Goal: Task Accomplishment & Management: Manage account settings

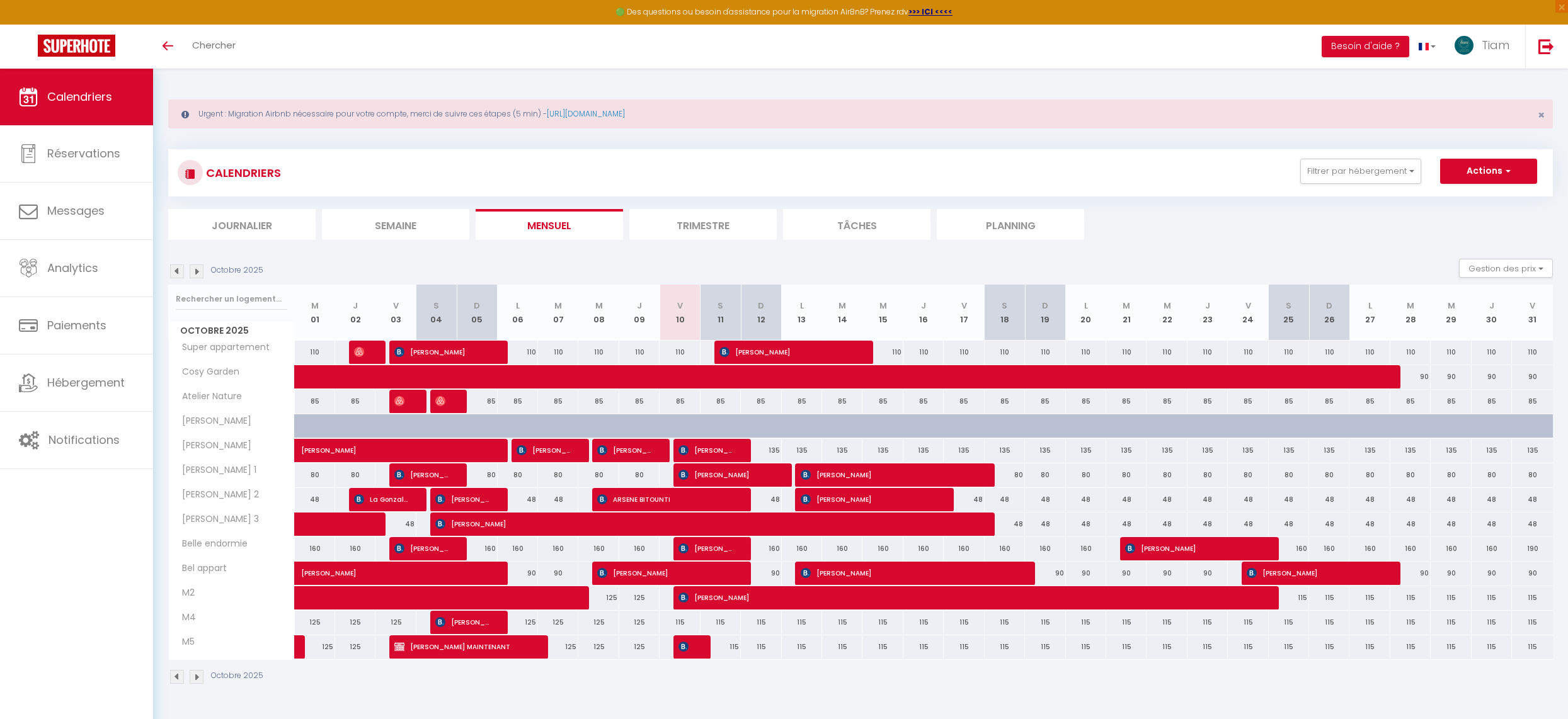
scroll to position [67, 0]
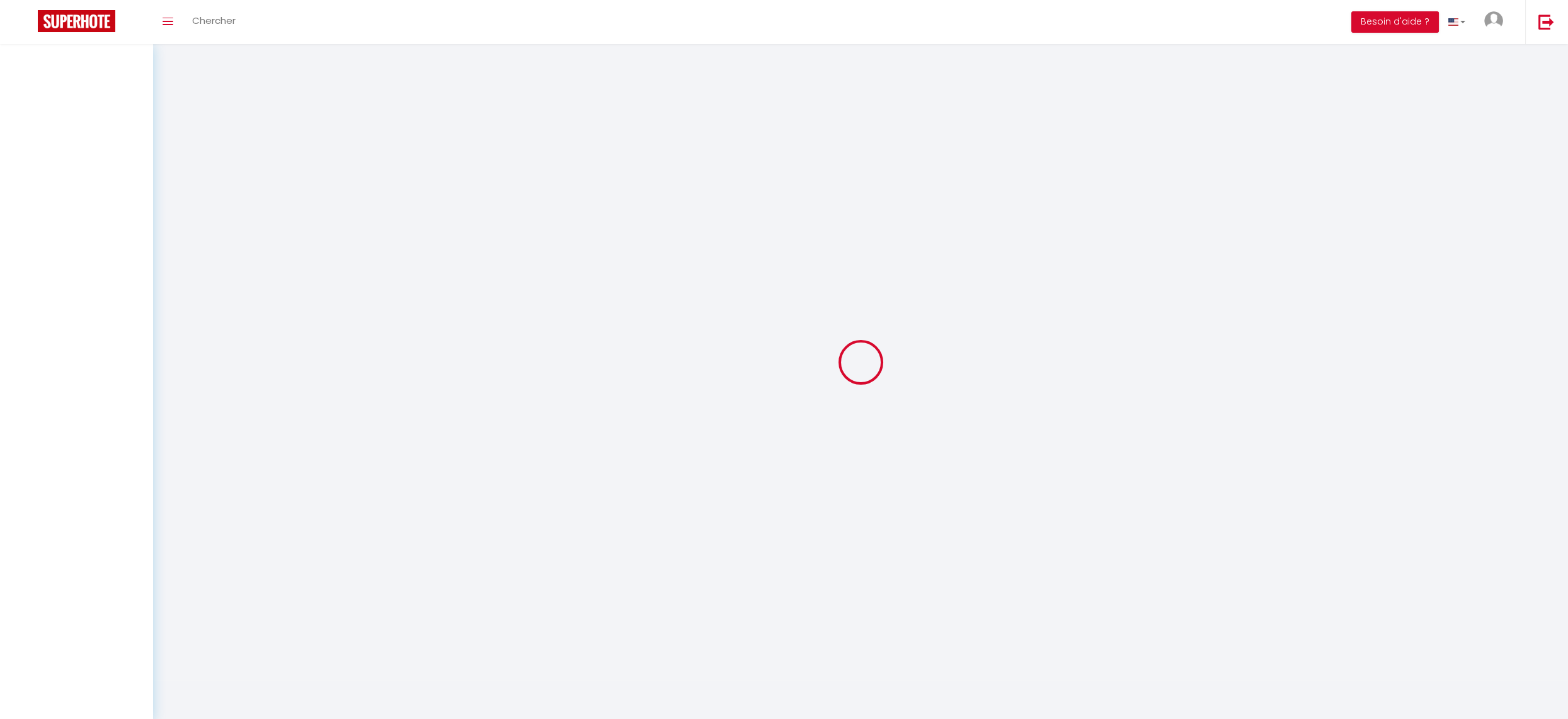
scroll to position [42, 0]
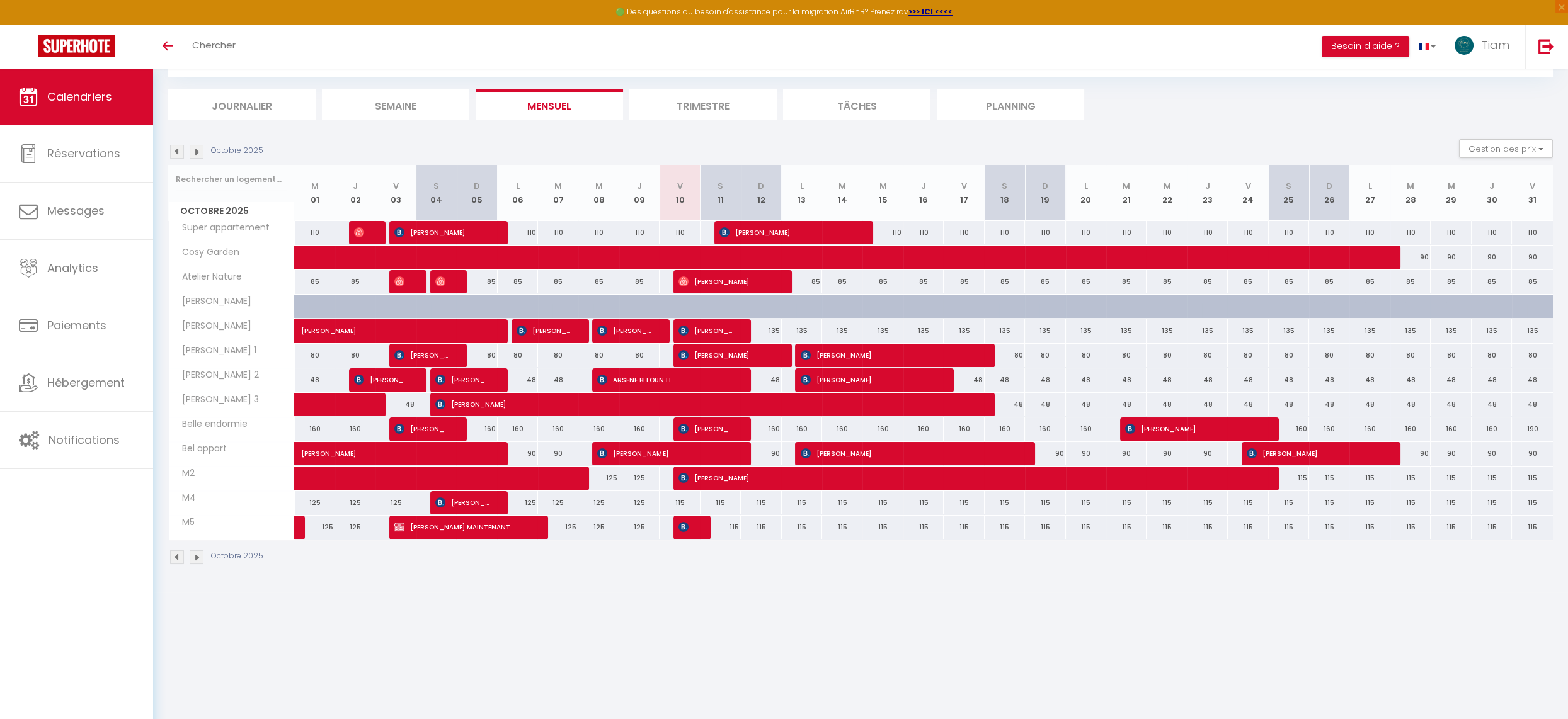
scroll to position [67, 0]
click at [701, 427] on span "[PERSON_NAME]" at bounding box center [705, 428] width 54 height 24
select select "OK"
select select "1"
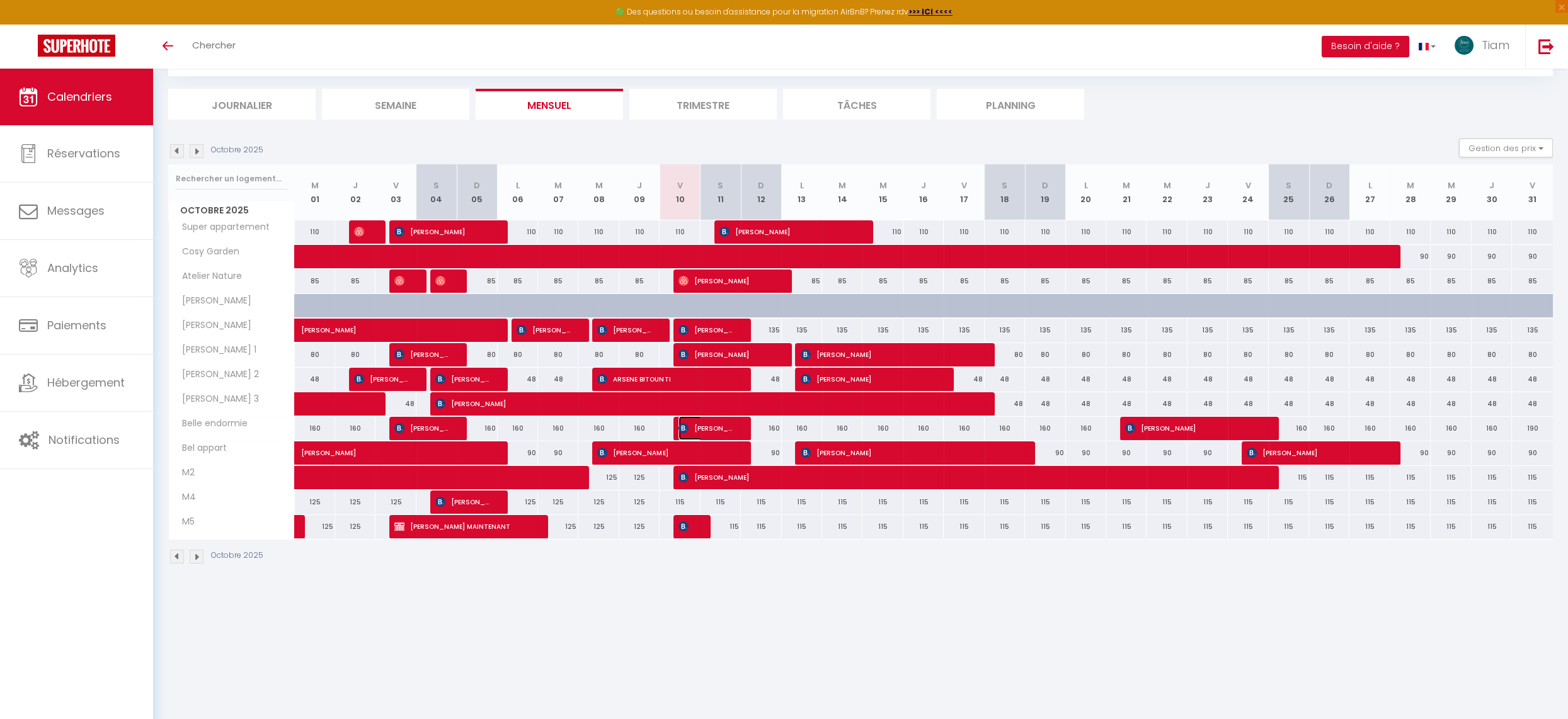
select select "1"
select select
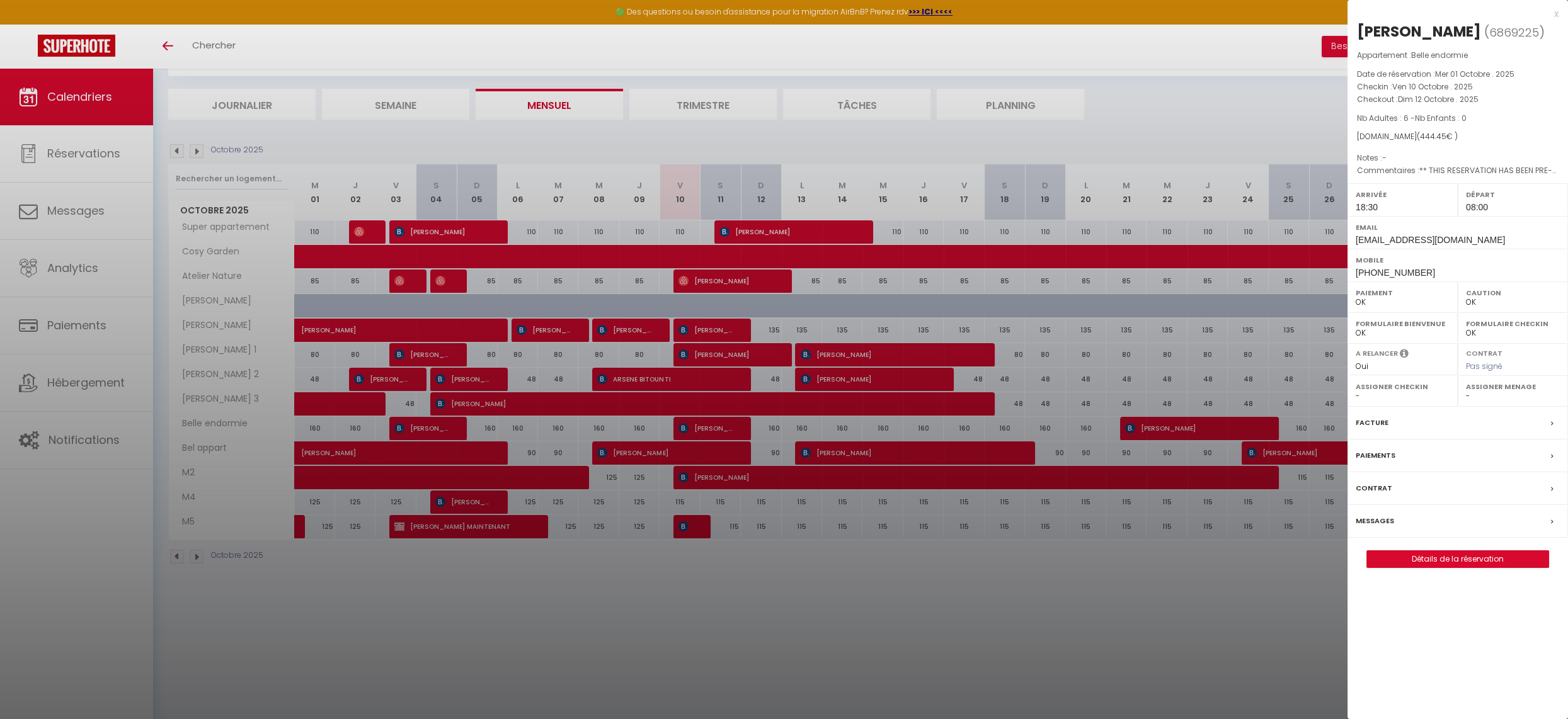
click at [1557, 16] on div "x" at bounding box center [1453, 14] width 211 height 15
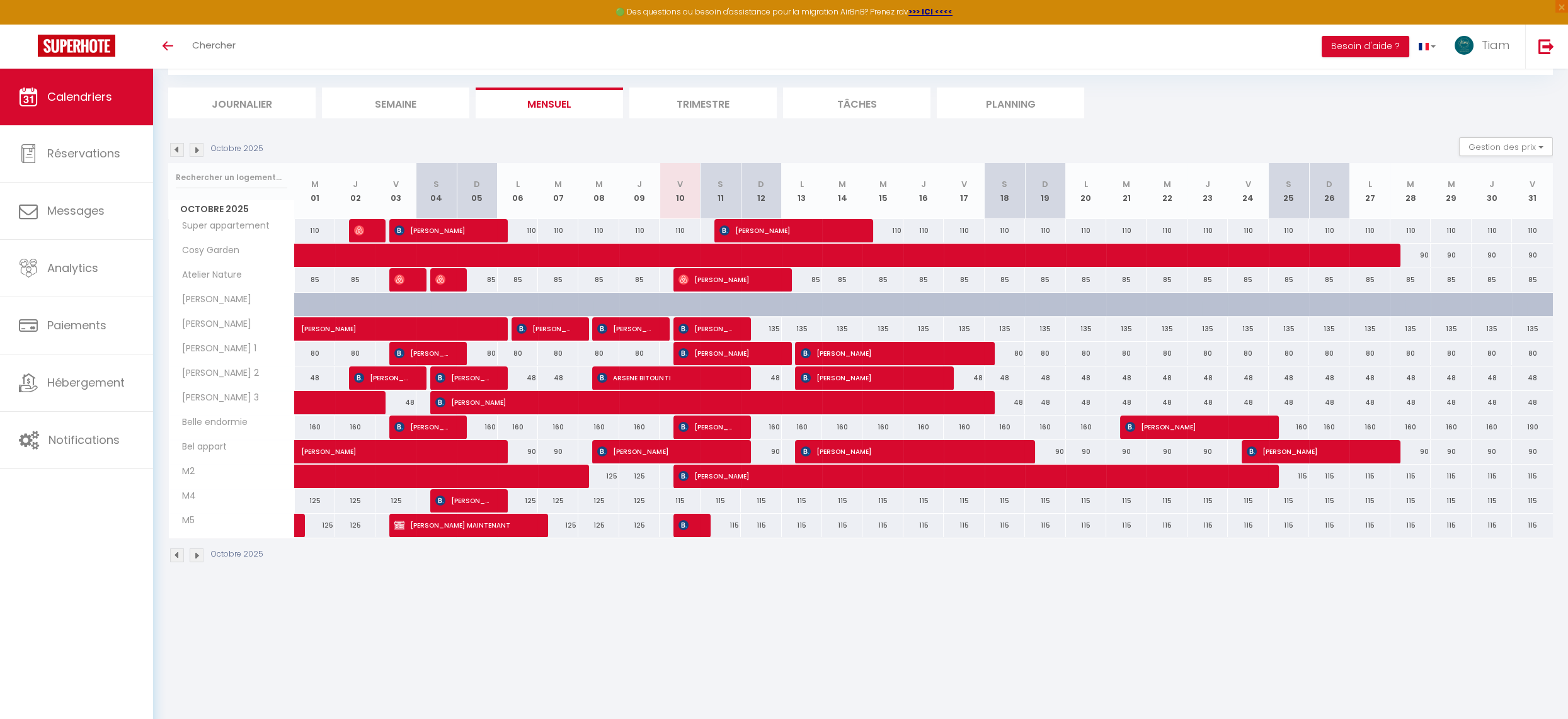
scroll to position [51, 0]
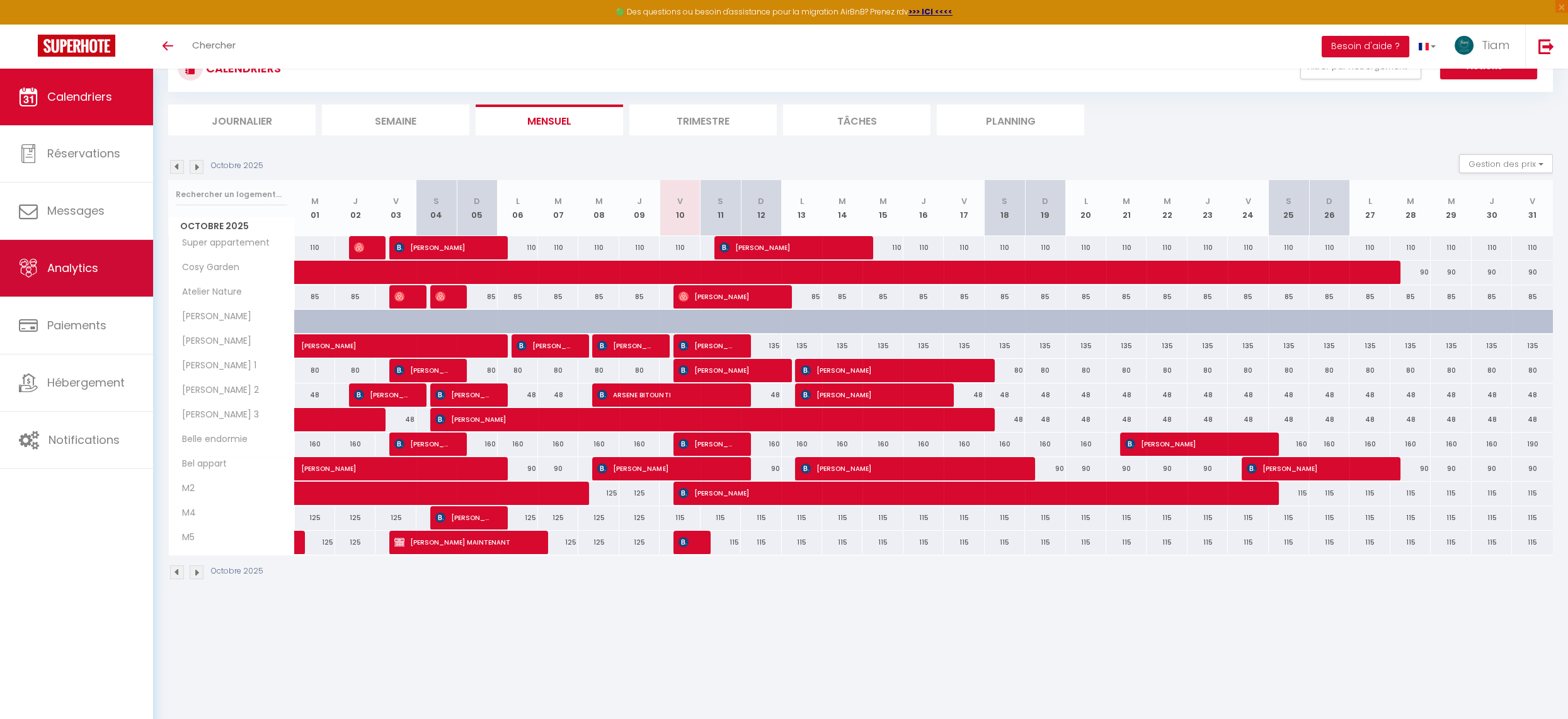
click at [79, 271] on span "Analytics" at bounding box center [73, 269] width 51 height 16
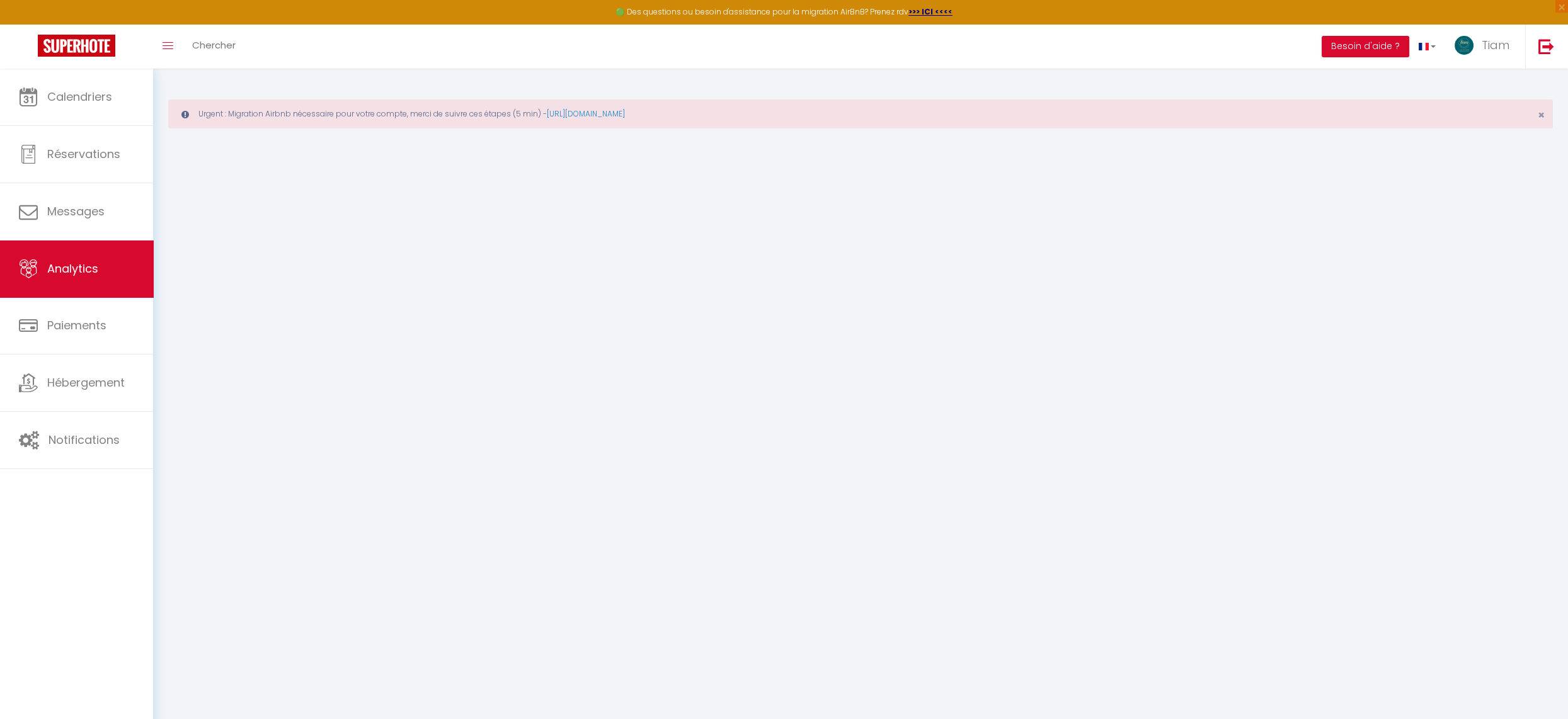
select select "2025"
select select "10"
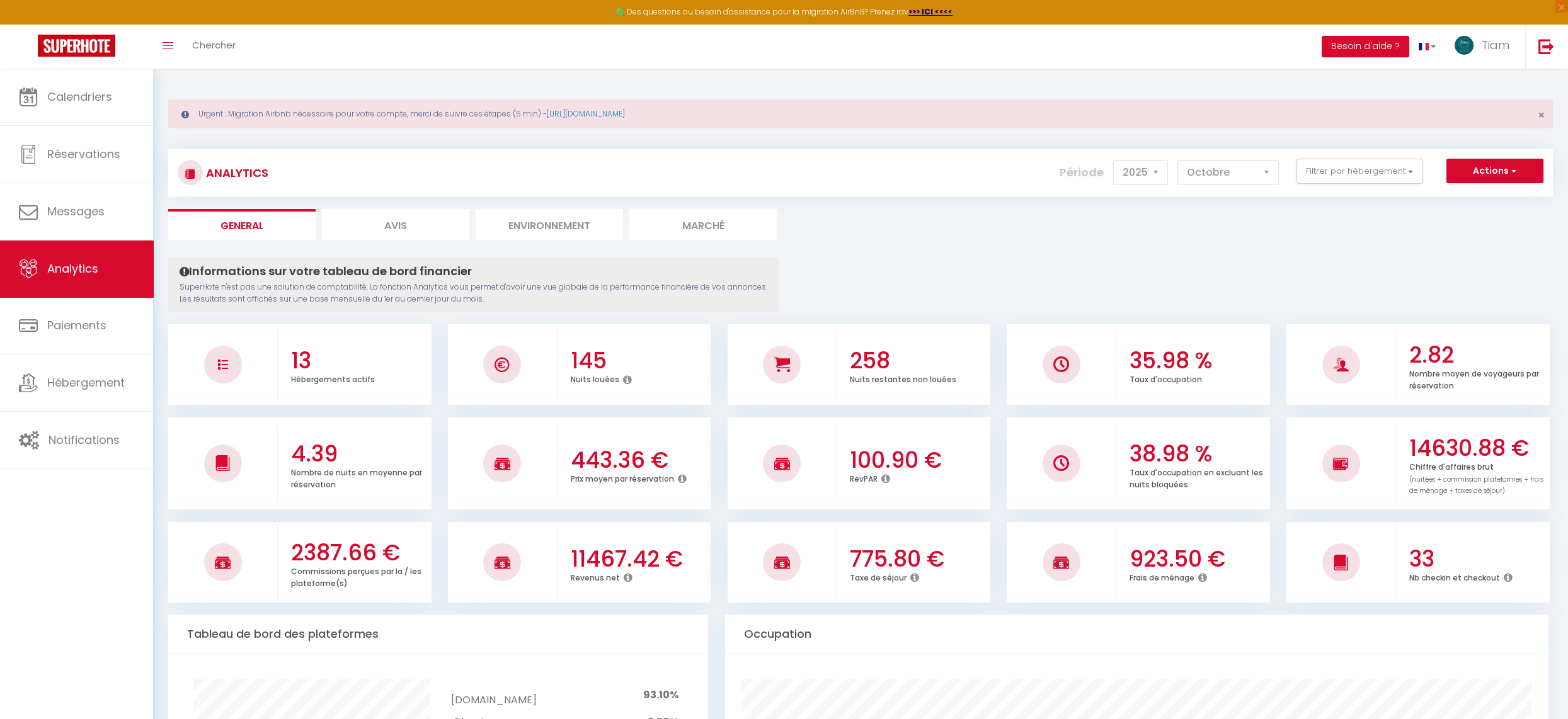
click at [65, 80] on link "Calendriers" at bounding box center [76, 97] width 153 height 57
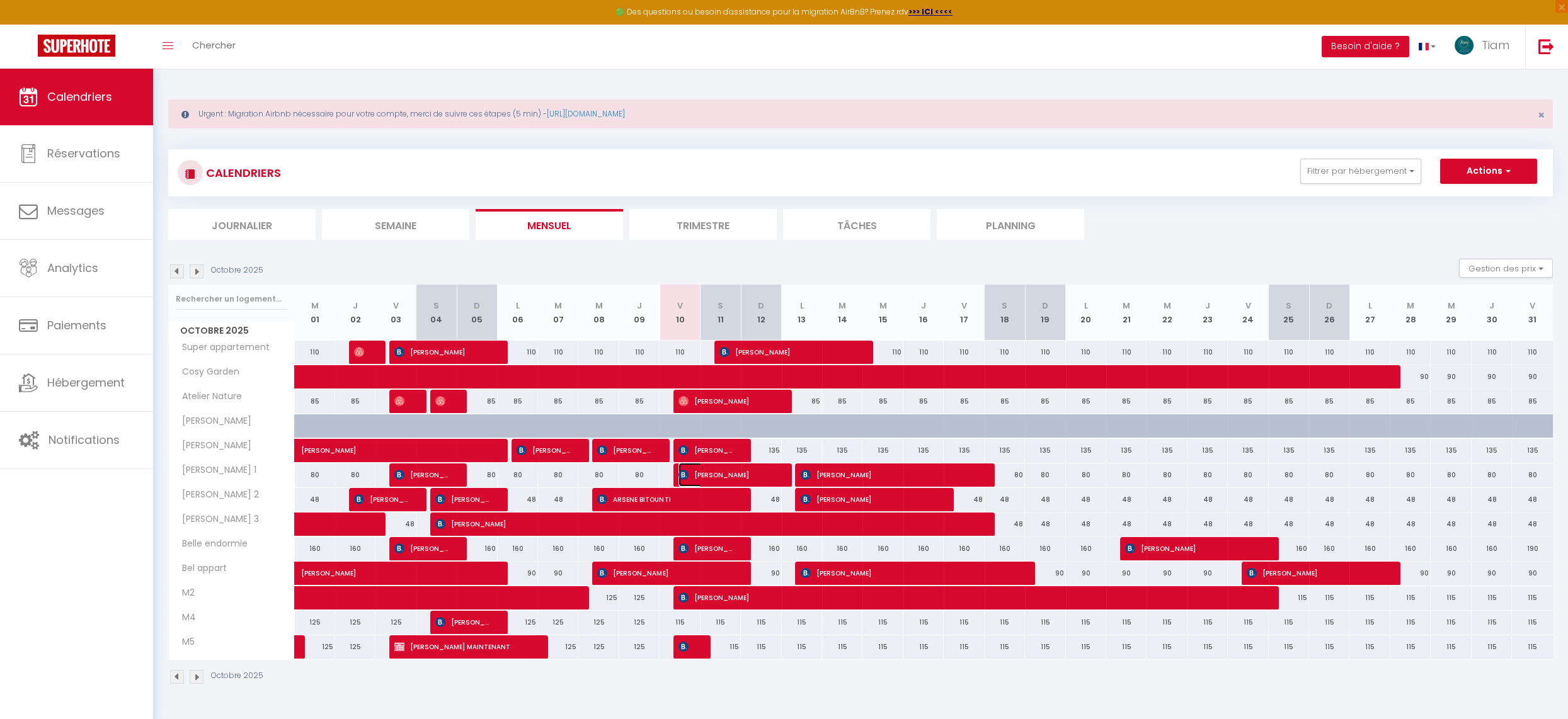
click at [716, 475] on span "[PERSON_NAME]" at bounding box center [725, 475] width 94 height 24
select select "OK"
select select "KO"
select select "0"
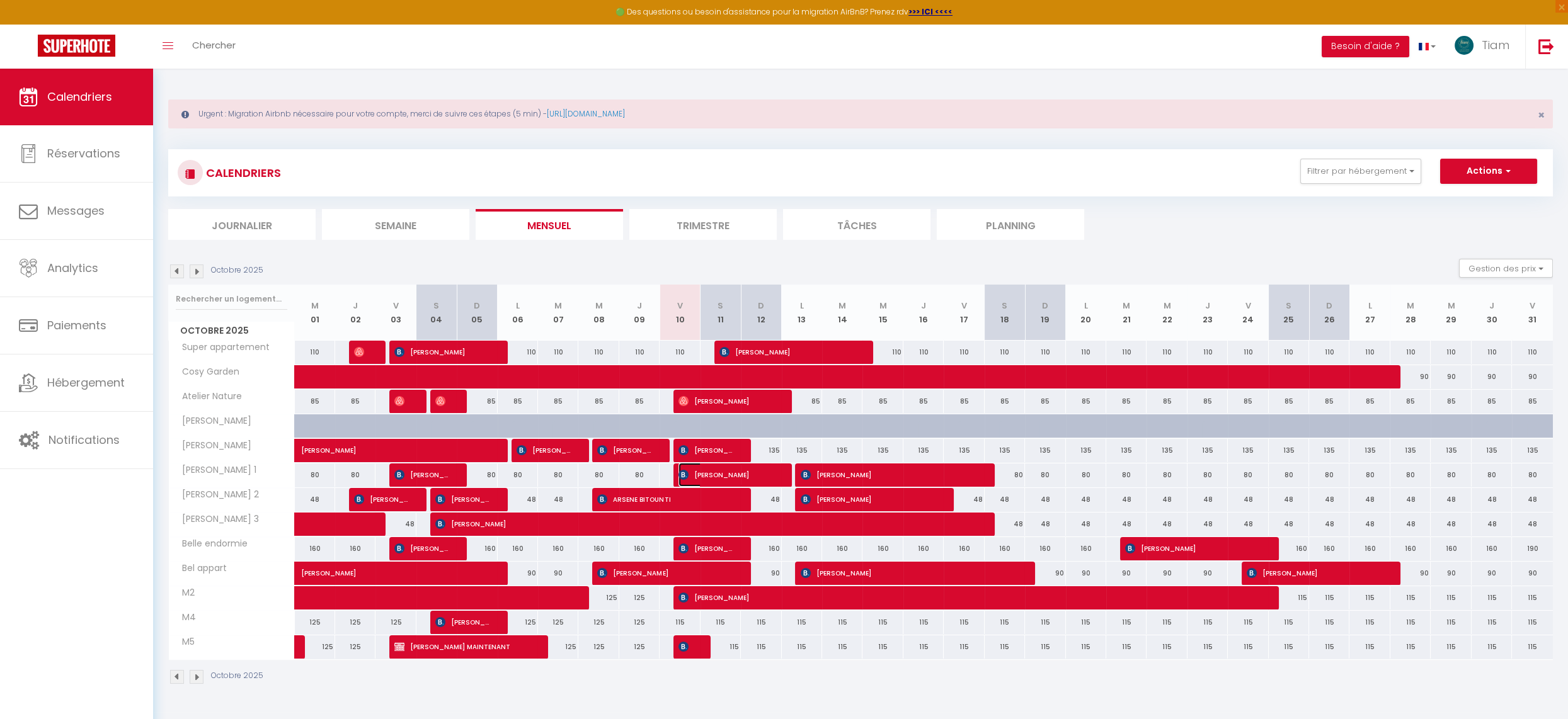
select select "1"
select select
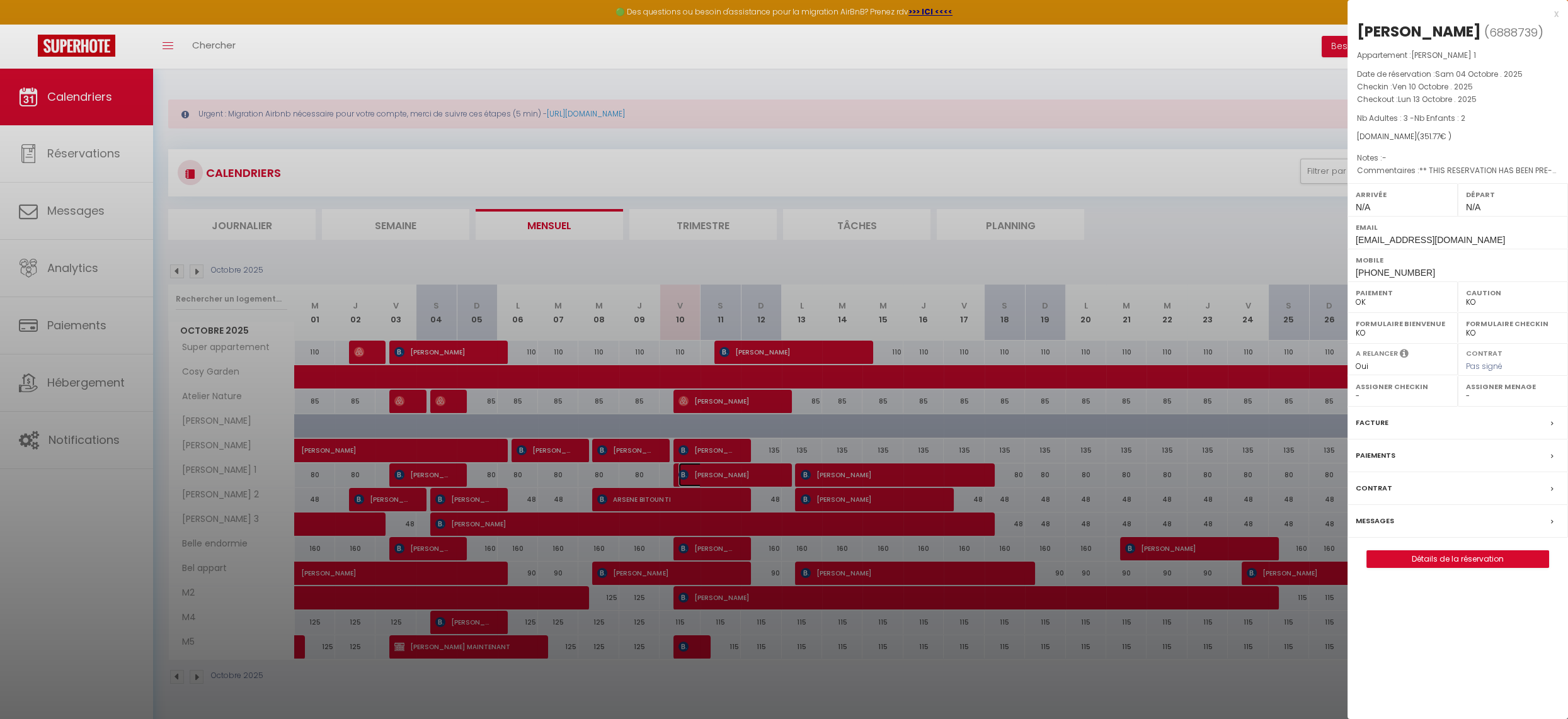
scroll to position [7, 0]
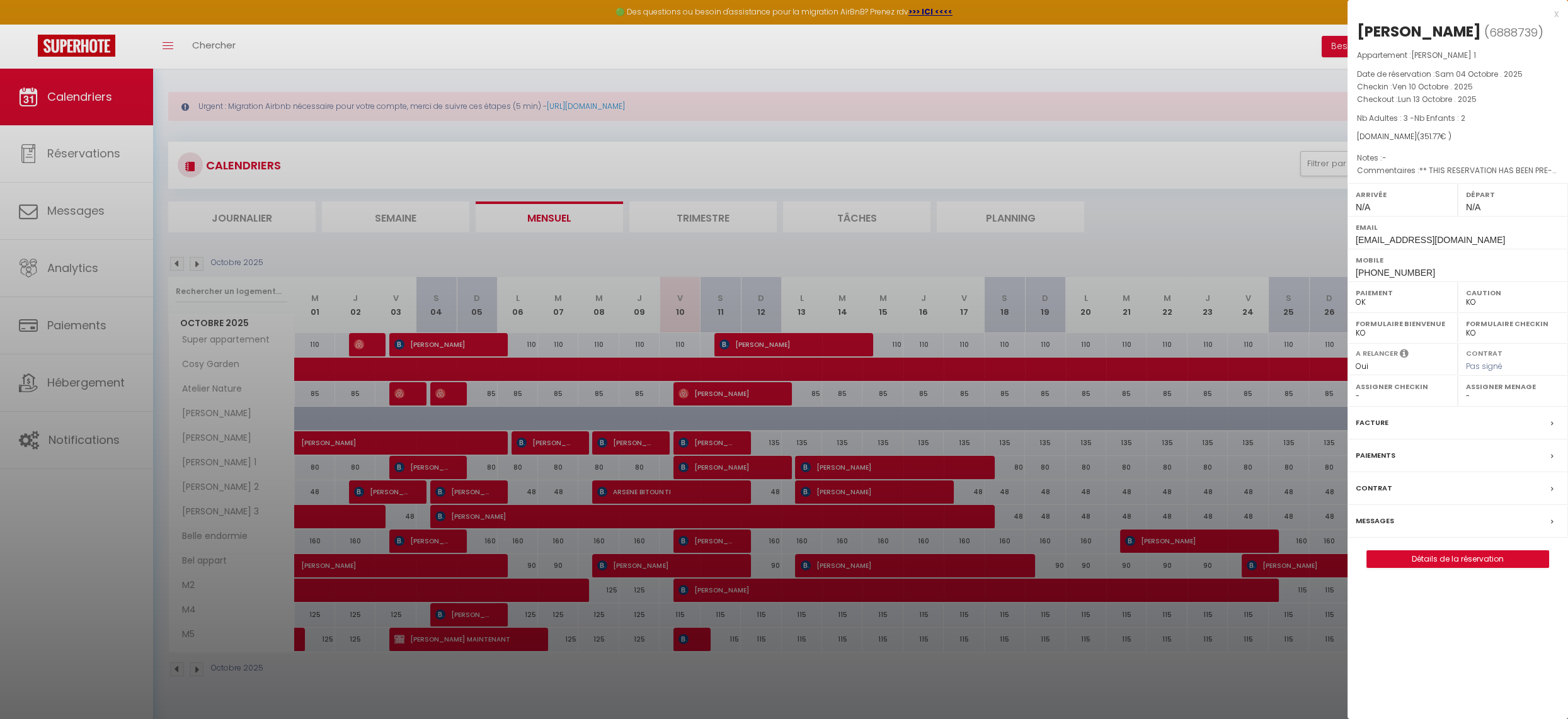
click at [1555, 14] on div "x" at bounding box center [1453, 14] width 211 height 15
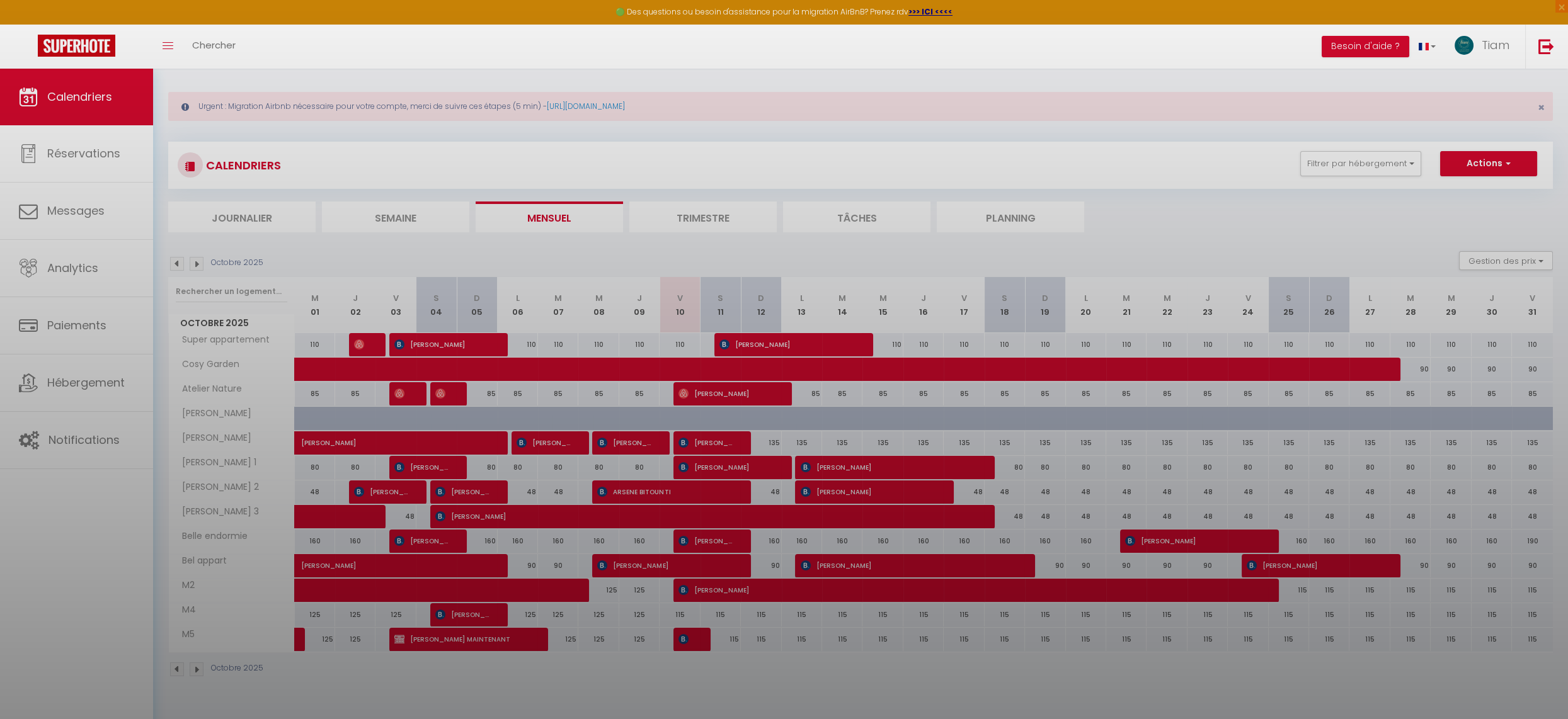
scroll to position [8, 0]
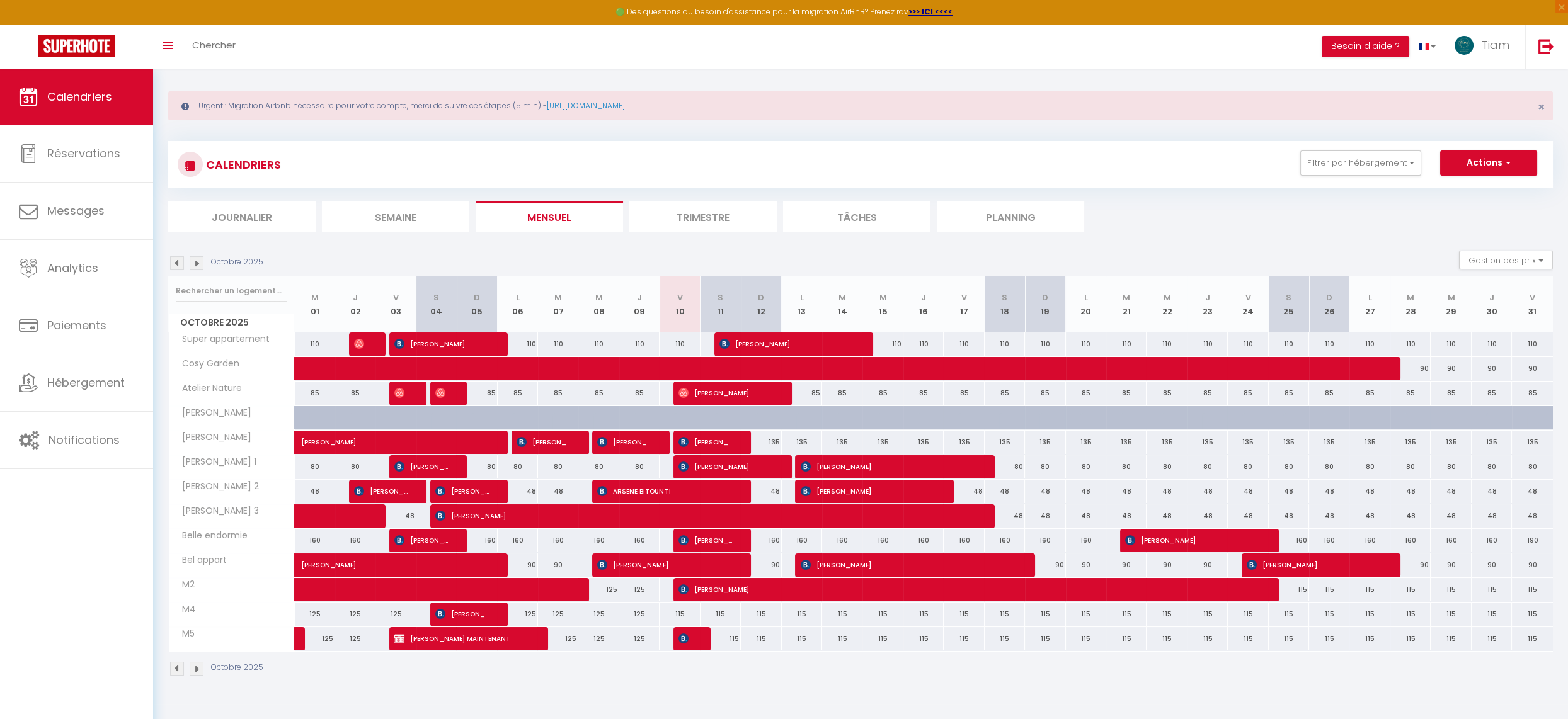
click at [1218, 131] on div "CALENDRIERS Filtrer par hébergement Tous Super appartement Cosy Garden Atelier …" at bounding box center [860, 409] width 1384 height 560
